Goal: Task Accomplishment & Management: Use online tool/utility

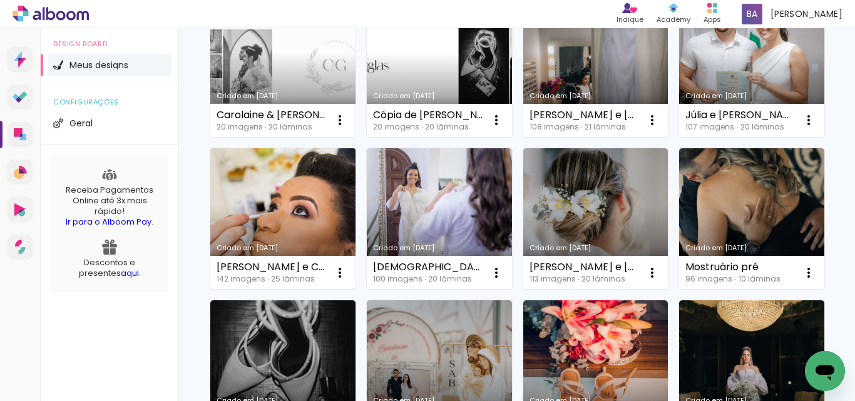
scroll to position [57, 0]
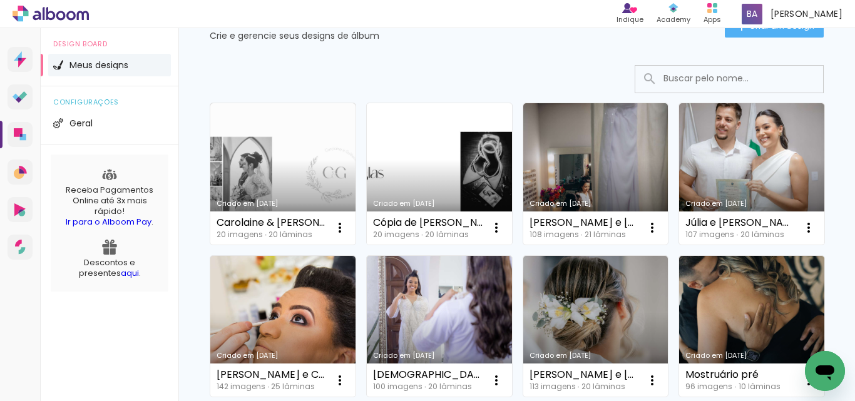
click at [427, 177] on link "Criado em [DATE]" at bounding box center [439, 174] width 145 height 142
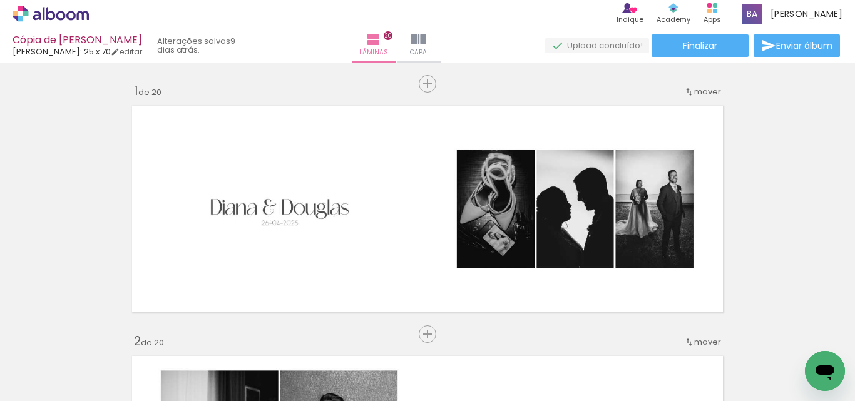
click at [51, 9] on icon at bounding box center [51, 14] width 76 height 16
